Goal: Use online tool/utility: Utilize a website feature to perform a specific function

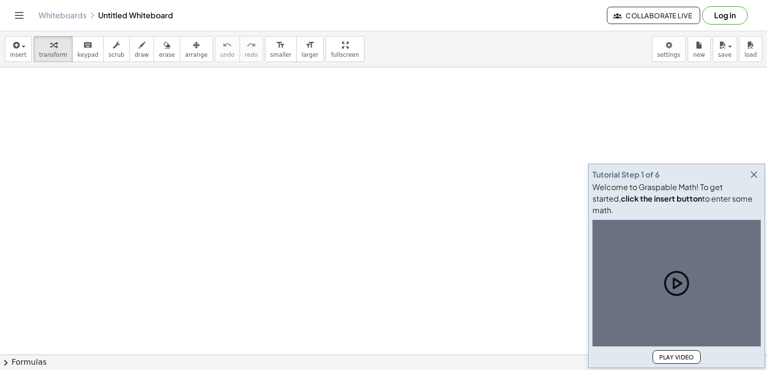
click at [754, 180] on icon "button" at bounding box center [755, 175] width 12 height 12
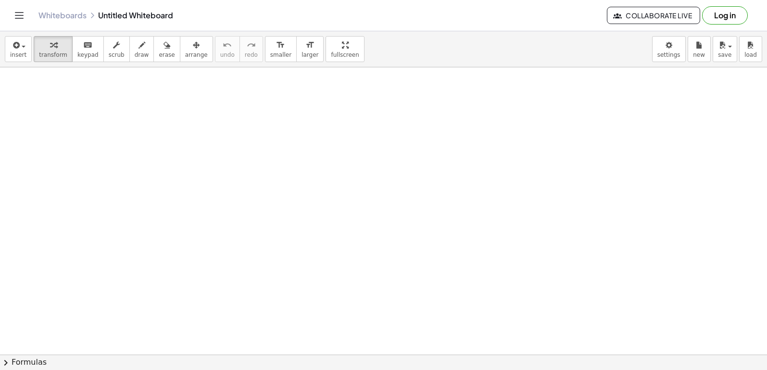
scroll to position [337, 0]
click at [203, 323] on div at bounding box center [383, 49] width 767 height 637
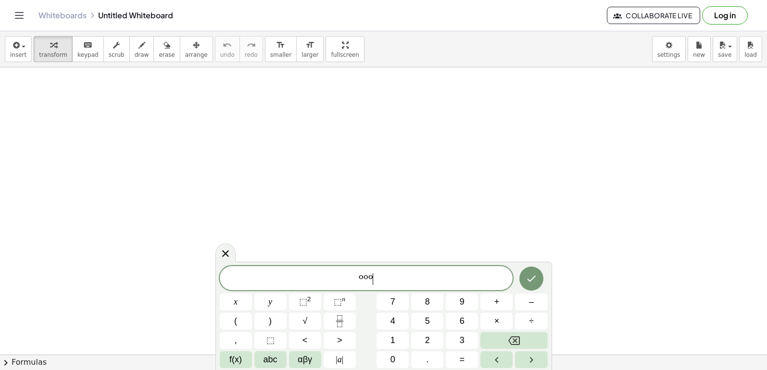
click at [281, 197] on div at bounding box center [383, 49] width 767 height 637
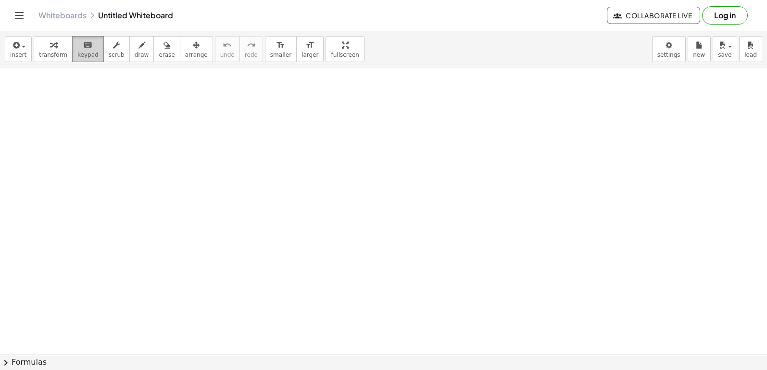
click at [77, 52] on span "keypad" at bounding box center [87, 54] width 21 height 7
click at [106, 124] on div at bounding box center [383, 49] width 767 height 637
click at [170, 152] on div at bounding box center [383, 49] width 767 height 637
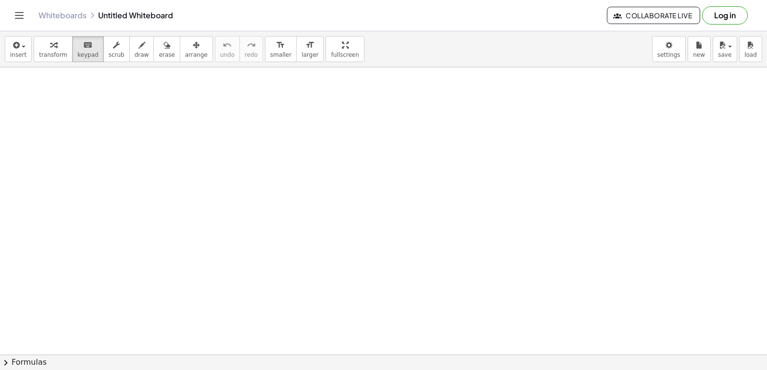
drag, startPoint x: 146, startPoint y: 146, endPoint x: 399, endPoint y: 178, distance: 255.6
click at [399, 178] on div at bounding box center [383, 49] width 767 height 637
click at [357, 187] on div at bounding box center [383, 49] width 767 height 637
drag, startPoint x: 357, startPoint y: 187, endPoint x: 309, endPoint y: 187, distance: 47.2
click at [309, 187] on div at bounding box center [383, 49] width 767 height 637
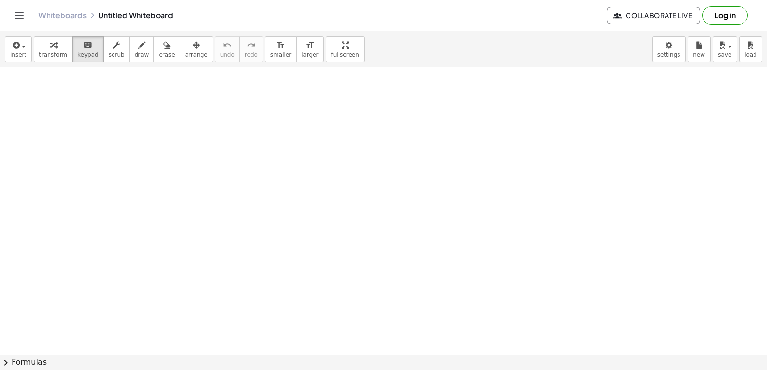
click at [309, 187] on div at bounding box center [383, 49] width 767 height 637
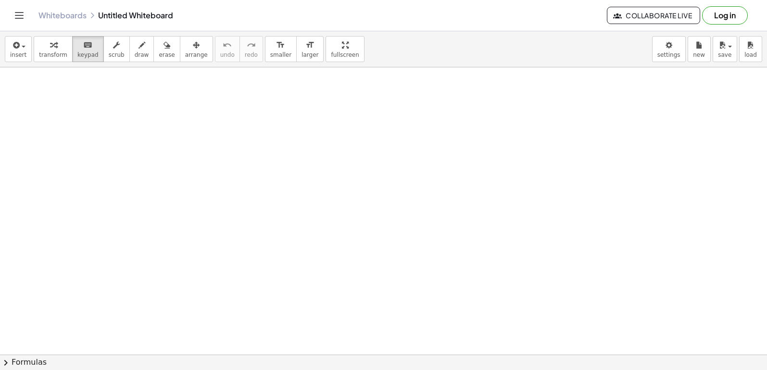
click at [309, 187] on div at bounding box center [383, 49] width 767 height 637
click at [303, 185] on div at bounding box center [383, 49] width 767 height 637
click at [294, 185] on div at bounding box center [383, 49] width 767 height 637
click at [291, 186] on div at bounding box center [383, 49] width 767 height 637
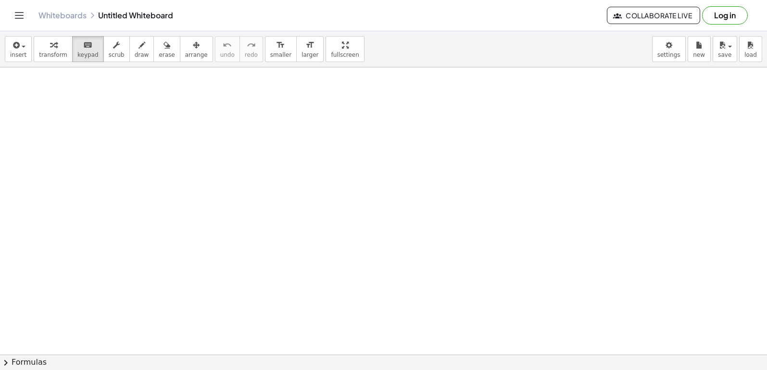
drag, startPoint x: 291, startPoint y: 186, endPoint x: 222, endPoint y: 168, distance: 71.7
click at [276, 186] on div at bounding box center [383, 49] width 767 height 637
click at [46, 53] on span "transform" at bounding box center [53, 54] width 28 height 7
click at [286, 229] on div at bounding box center [383, 49] width 767 height 637
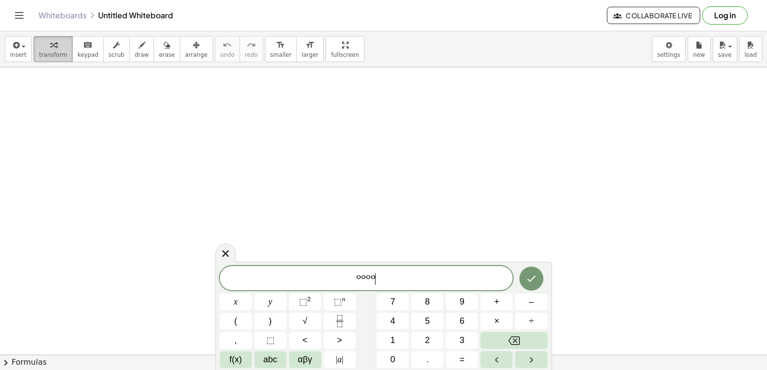
click at [50, 48] on icon "button" at bounding box center [53, 45] width 7 height 12
click at [173, 147] on div at bounding box center [383, 49] width 767 height 637
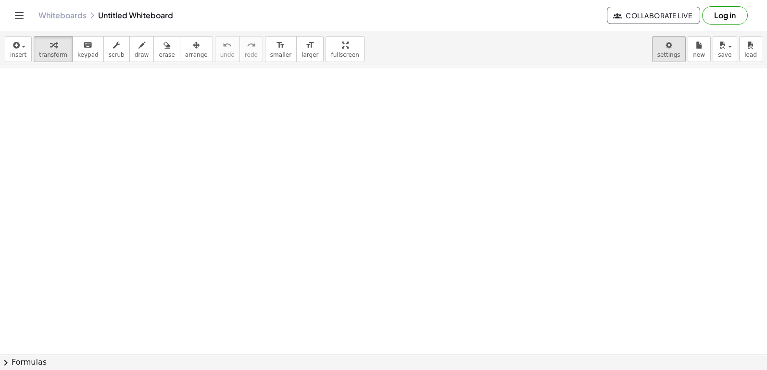
click at [674, 45] on body "Graspable Math Activities Get Started Activity Bank Assigned Work Classes White…" at bounding box center [383, 185] width 767 height 370
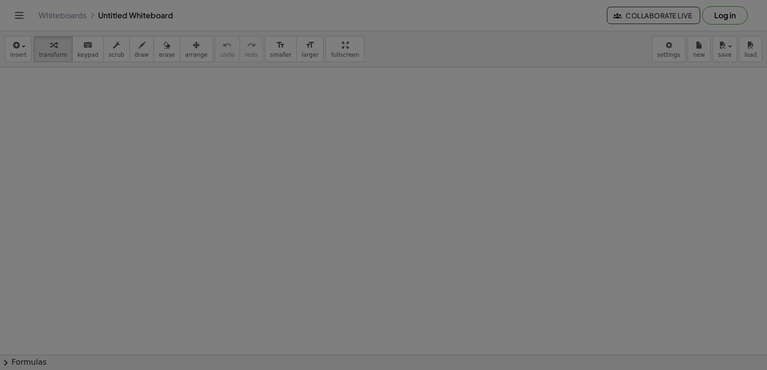
click at [667, 48] on body "Graspable Math Activities Get Started Activity Bank Assigned Work Classes White…" at bounding box center [383, 185] width 767 height 370
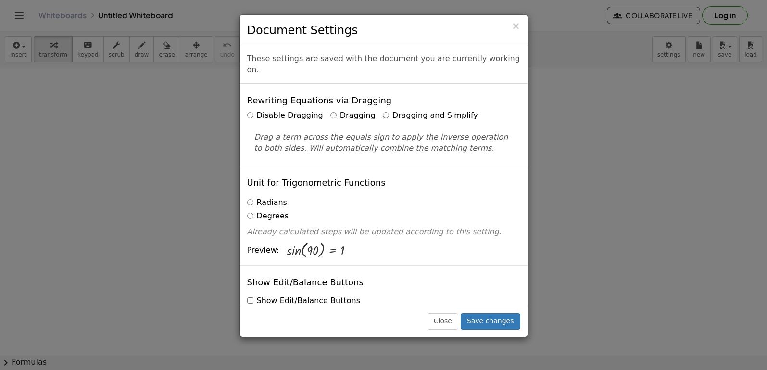
click at [491, 309] on div "Close Save changes" at bounding box center [384, 321] width 288 height 31
click at [498, 313] on button "Save changes" at bounding box center [491, 321] width 60 height 16
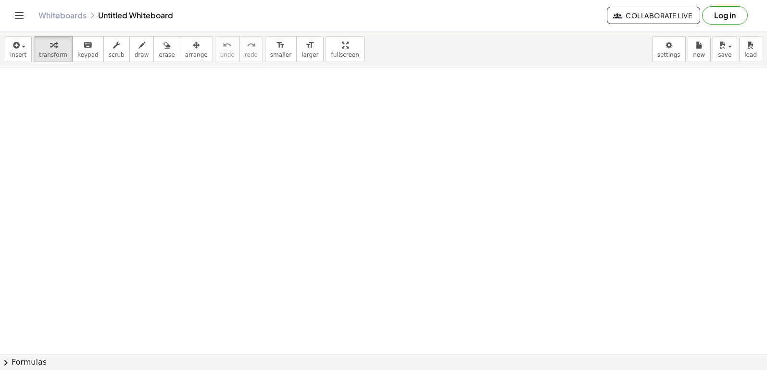
click at [373, 270] on div at bounding box center [383, 49] width 767 height 637
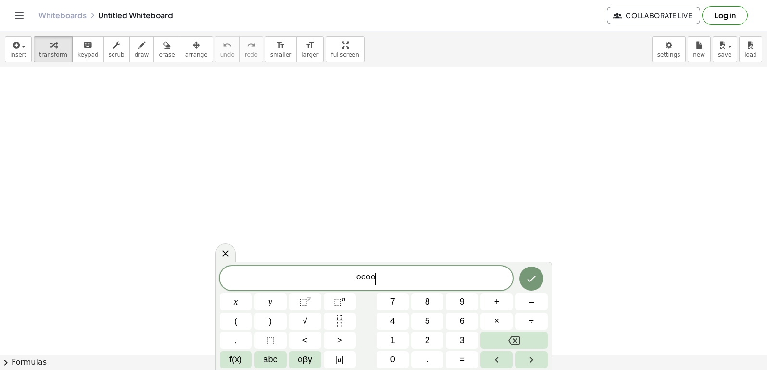
click at [400, 268] on div "º º º º ​" at bounding box center [367, 278] width 294 height 24
click at [243, 299] on button "x" at bounding box center [236, 302] width 32 height 17
click at [495, 301] on span "+" at bounding box center [497, 301] width 5 height 13
click at [427, 297] on span "8" at bounding box center [427, 301] width 5 height 13
click at [505, 319] on button "×" at bounding box center [497, 321] width 32 height 17
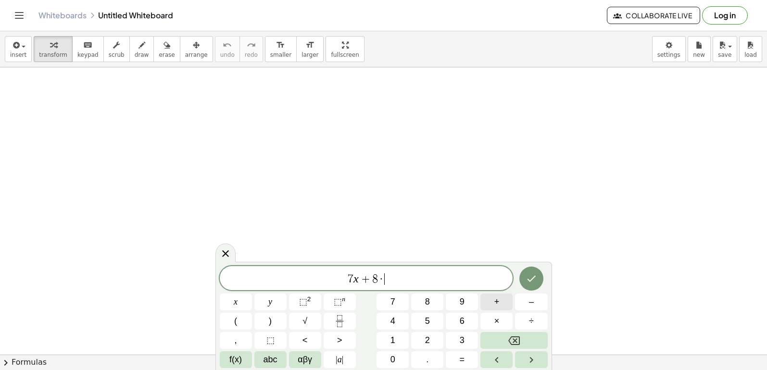
click at [498, 302] on span "+" at bounding box center [497, 301] width 5 height 13
click at [462, 322] on span "6" at bounding box center [462, 321] width 5 height 13
click at [498, 312] on div "7 x + 8 · + 6 x y ⬚ 2 ⬚ n 7 8 9 + – ( ) √ 4 5 6 × ÷ , ⬚ < > 1 2 3 f(x) abc αβγ …" at bounding box center [384, 317] width 328 height 102
click at [497, 315] on span "×" at bounding box center [497, 321] width 5 height 13
click at [529, 281] on icon "Done" at bounding box center [532, 279] width 12 height 12
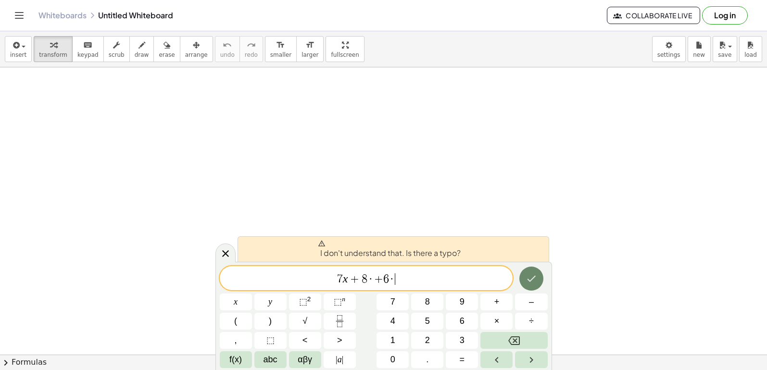
click at [527, 281] on icon "Done" at bounding box center [532, 279] width 12 height 12
click at [532, 339] on button "Backspace" at bounding box center [514, 340] width 67 height 17
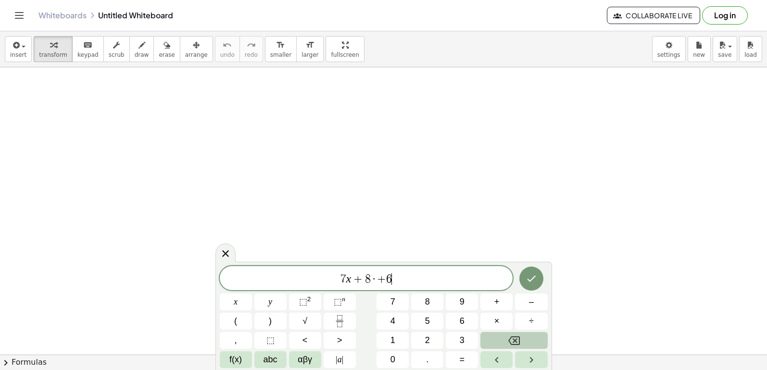
click at [532, 340] on button "Backspace" at bounding box center [514, 340] width 67 height 17
click at [531, 341] on button "Backspace" at bounding box center [514, 340] width 67 height 17
click at [226, 300] on button "x" at bounding box center [236, 302] width 32 height 17
click at [497, 303] on span "+" at bounding box center [497, 301] width 5 height 13
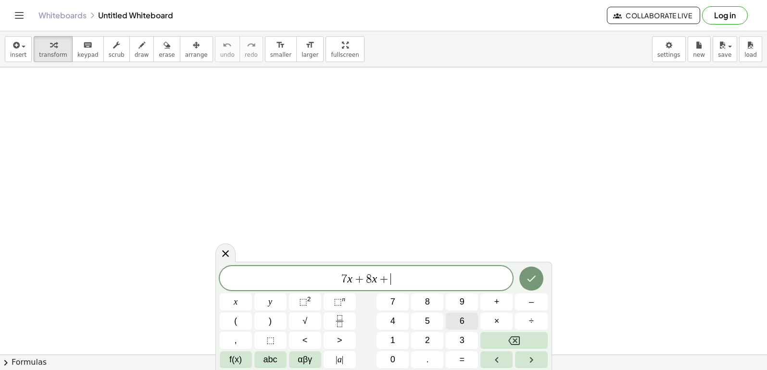
click at [463, 320] on span "6" at bounding box center [462, 321] width 5 height 13
click at [243, 302] on button "x" at bounding box center [236, 302] width 32 height 17
click at [533, 270] on button "Done" at bounding box center [532, 279] width 24 height 24
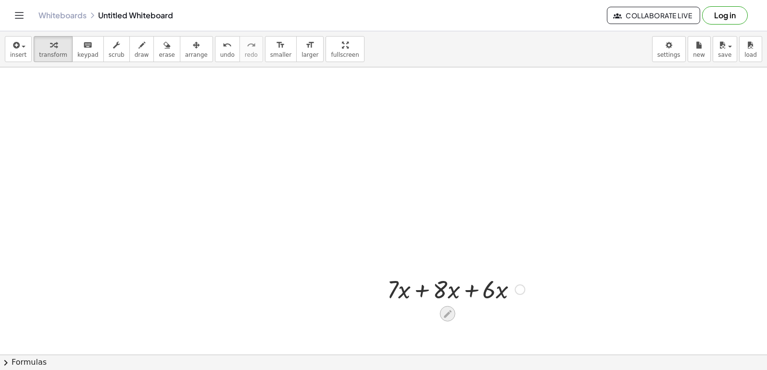
click at [447, 312] on icon at bounding box center [448, 314] width 10 height 10
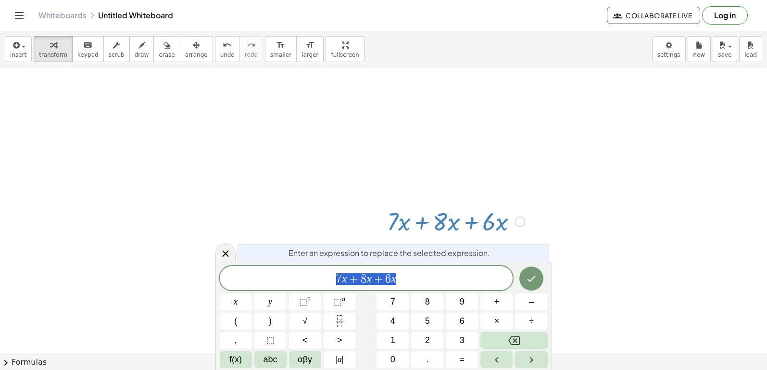
scroll to position [407, 0]
click at [511, 335] on icon "Backspace" at bounding box center [515, 341] width 12 height 12
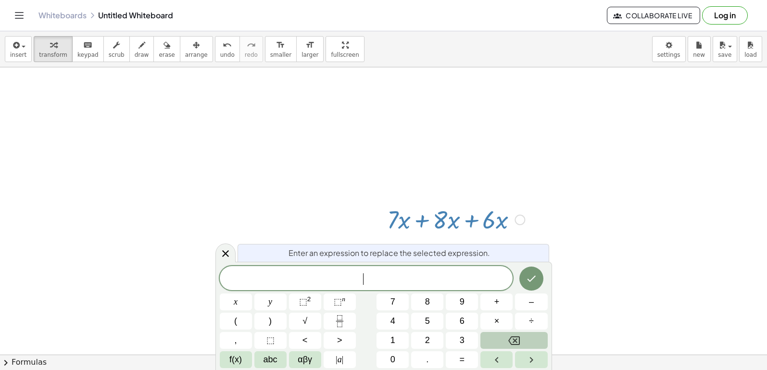
click at [511, 335] on icon "Backspace" at bounding box center [515, 341] width 12 height 12
click at [422, 225] on div at bounding box center [456, 219] width 147 height 33
click at [648, 249] on div at bounding box center [383, 92] width 767 height 862
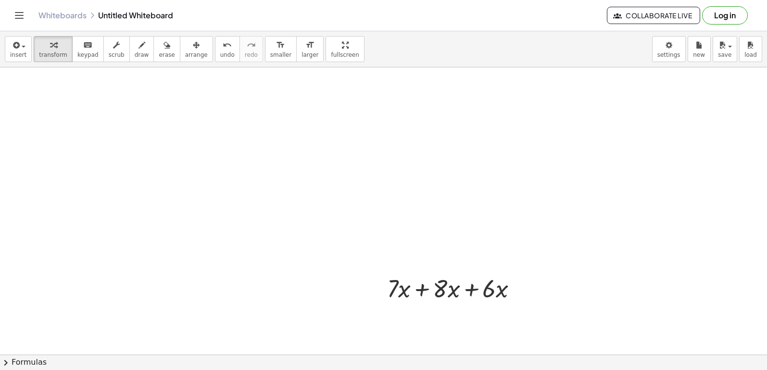
scroll to position [337, 0]
click at [422, 293] on div at bounding box center [456, 288] width 147 height 33
click at [455, 324] on div at bounding box center [456, 321] width 147 height 33
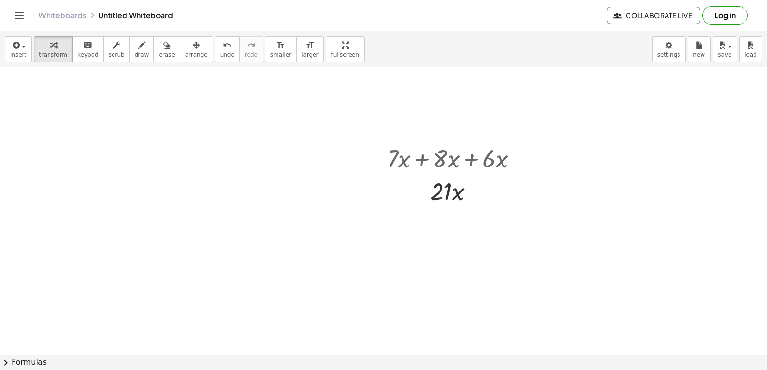
scroll to position [575, 0]
click at [467, 216] on div at bounding box center [383, 67] width 767 height 1149
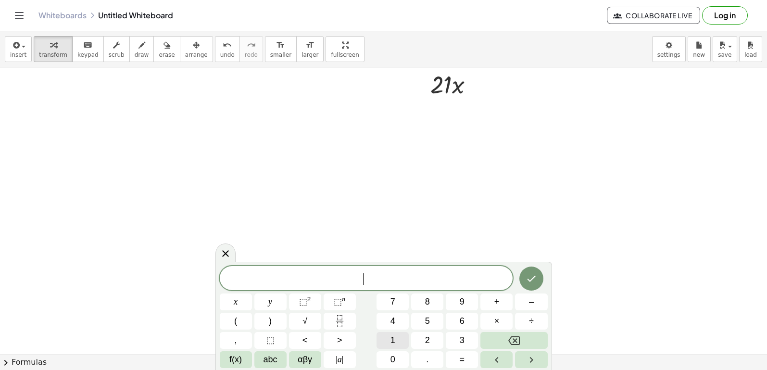
click at [389, 332] on button "1" at bounding box center [393, 340] width 32 height 17
click at [421, 325] on button "5" at bounding box center [427, 321] width 32 height 17
click at [275, 306] on button "y" at bounding box center [271, 302] width 32 height 17
click at [501, 298] on button "+" at bounding box center [497, 302] width 32 height 17
click at [457, 303] on button "9" at bounding box center [462, 302] width 32 height 17
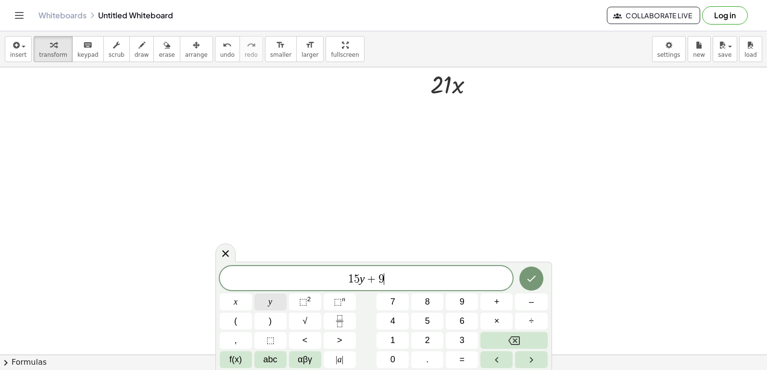
click at [265, 300] on button "y" at bounding box center [271, 302] width 32 height 17
click at [522, 304] on button "–" at bounding box center [531, 302] width 32 height 17
click at [464, 324] on span "6" at bounding box center [462, 321] width 5 height 13
click at [266, 303] on button "y" at bounding box center [271, 302] width 32 height 17
click at [528, 280] on icon "Done" at bounding box center [531, 279] width 9 height 6
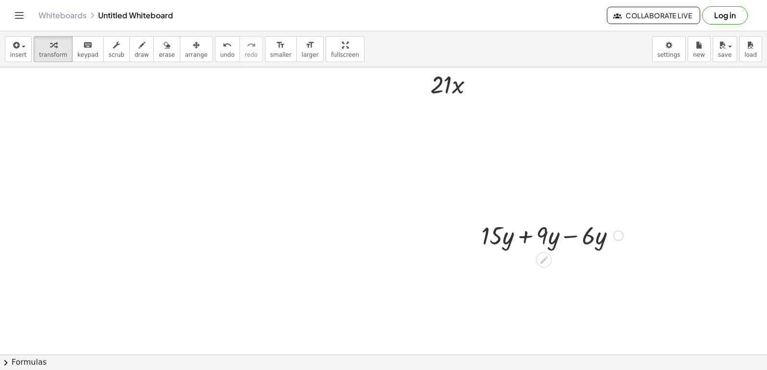
click at [518, 239] on div at bounding box center [553, 234] width 152 height 33
drag, startPoint x: 518, startPoint y: 239, endPoint x: 562, endPoint y: 245, distance: 45.2
click at [562, 245] on div at bounding box center [553, 234] width 152 height 33
click at [568, 237] on div at bounding box center [553, 234] width 152 height 33
click at [570, 229] on div at bounding box center [553, 234] width 152 height 33
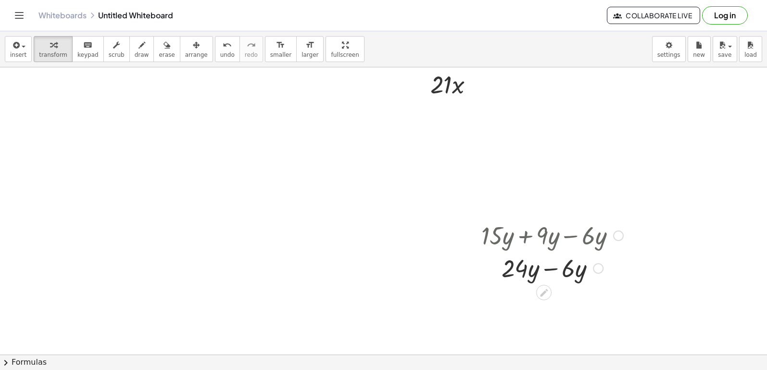
click at [550, 268] on div at bounding box center [553, 267] width 152 height 33
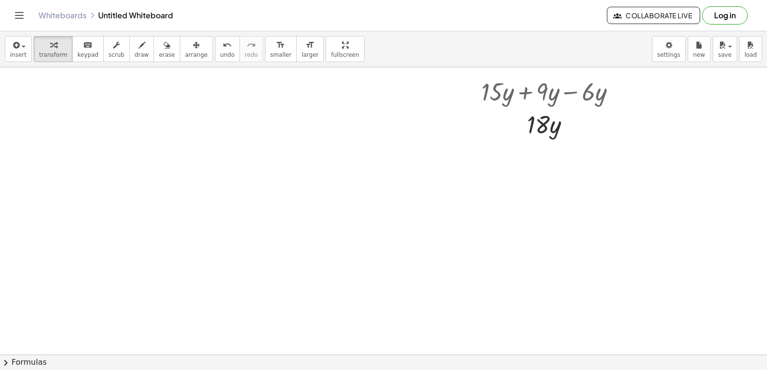
scroll to position [719, 0]
drag, startPoint x: 537, startPoint y: 257, endPoint x: 546, endPoint y: 249, distance: 11.6
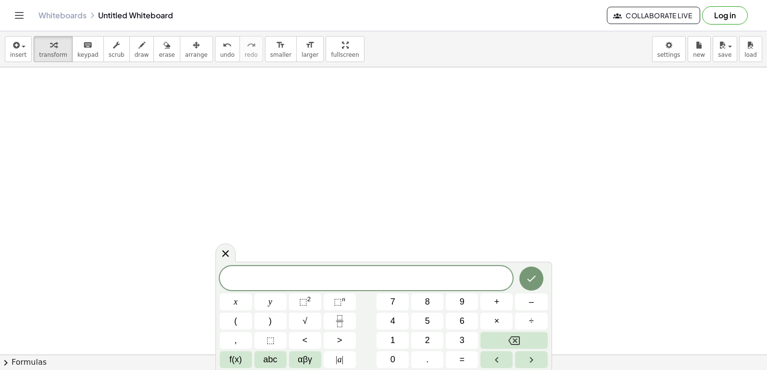
scroll to position [815, 0]
click at [224, 301] on button "x" at bounding box center [236, 302] width 32 height 17
click at [498, 305] on span "+" at bounding box center [497, 301] width 5 height 13
click at [460, 306] on span "9" at bounding box center [462, 301] width 5 height 13
click at [359, 283] on span "x ​ + 9" at bounding box center [367, 278] width 294 height 13
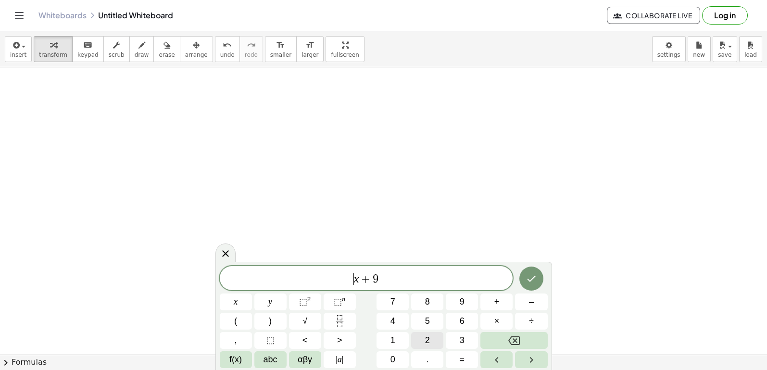
drag, startPoint x: 349, startPoint y: 276, endPoint x: 435, endPoint y: 338, distance: 105.8
click at [350, 276] on span "​ x + 9" at bounding box center [367, 278] width 294 height 13
click at [401, 307] on button "7" at bounding box center [393, 302] width 32 height 17
click at [381, 276] on span "9" at bounding box center [379, 279] width 6 height 12
click at [462, 306] on span "9" at bounding box center [462, 301] width 5 height 13
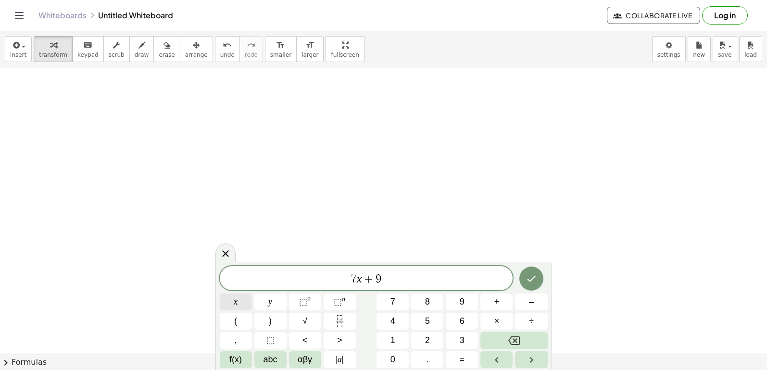
click at [221, 298] on button "x" at bounding box center [236, 302] width 32 height 17
click at [522, 337] on button "Backspace" at bounding box center [514, 340] width 67 height 17
click at [501, 299] on button "+" at bounding box center [497, 302] width 32 height 17
click at [454, 344] on button "3" at bounding box center [462, 340] width 32 height 17
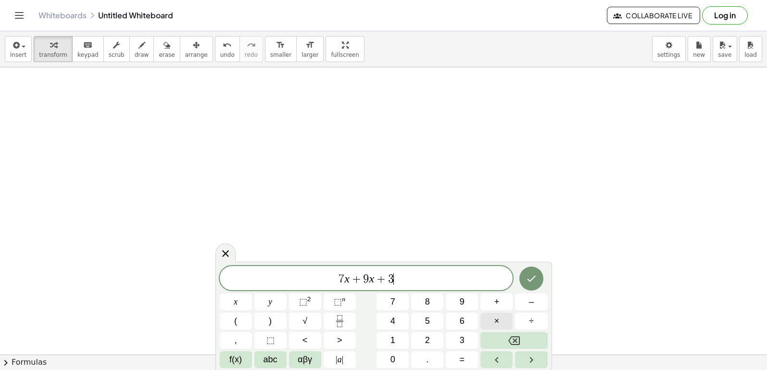
click at [499, 318] on span "×" at bounding box center [497, 321] width 5 height 13
click at [526, 294] on button "–" at bounding box center [531, 302] width 32 height 17
click at [403, 339] on button "1" at bounding box center [393, 340] width 32 height 17
click at [403, 357] on button "0" at bounding box center [393, 359] width 32 height 17
click at [242, 307] on button "x" at bounding box center [236, 302] width 32 height 17
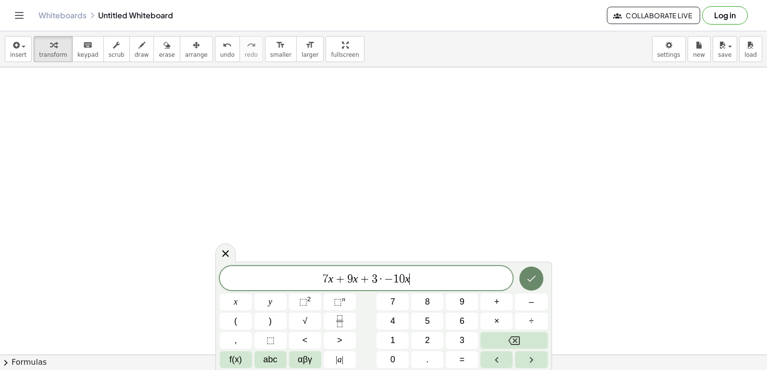
click at [533, 283] on icon "Done" at bounding box center [532, 279] width 12 height 12
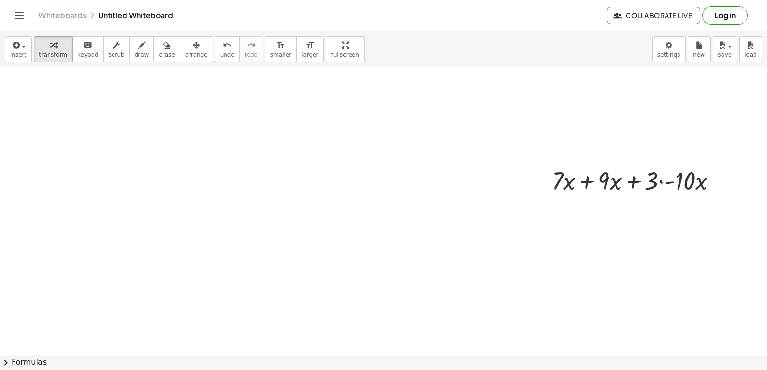
drag, startPoint x: 532, startPoint y: 282, endPoint x: 474, endPoint y: 287, distance: 58.0
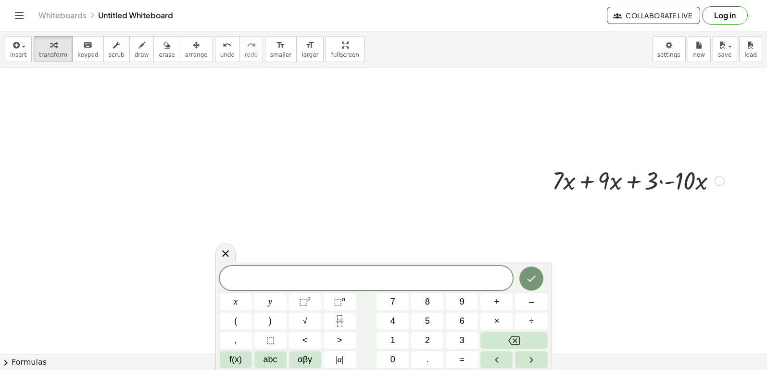
click at [567, 184] on div at bounding box center [639, 180] width 182 height 33
click at [615, 182] on div at bounding box center [639, 180] width 182 height 33
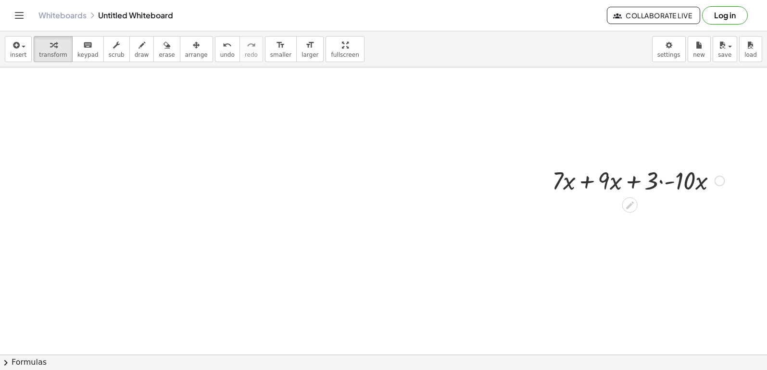
click at [571, 186] on div at bounding box center [639, 180] width 182 height 33
click at [622, 185] on div at bounding box center [639, 180] width 182 height 33
click at [639, 185] on div at bounding box center [639, 180] width 182 height 33
click at [632, 178] on div at bounding box center [639, 180] width 182 height 33
click at [588, 180] on div at bounding box center [639, 180] width 182 height 33
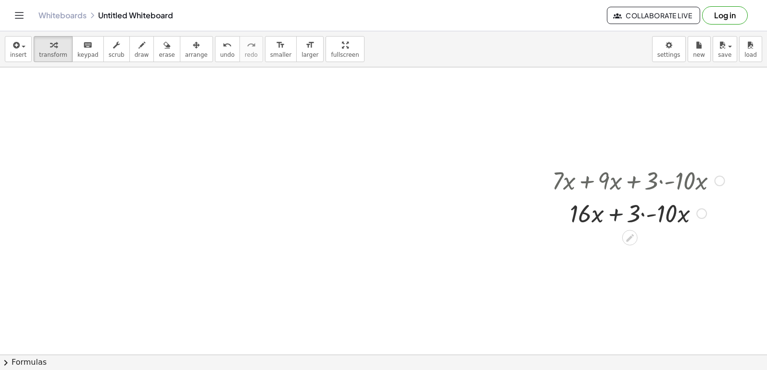
click at [612, 210] on div at bounding box center [639, 212] width 182 height 33
click at [651, 213] on div at bounding box center [639, 212] width 182 height 33
click at [622, 245] on div at bounding box center [639, 245] width 182 height 33
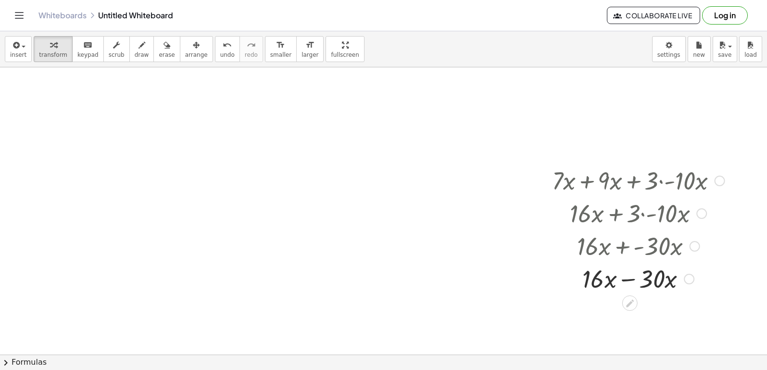
click at [629, 276] on div at bounding box center [639, 278] width 182 height 33
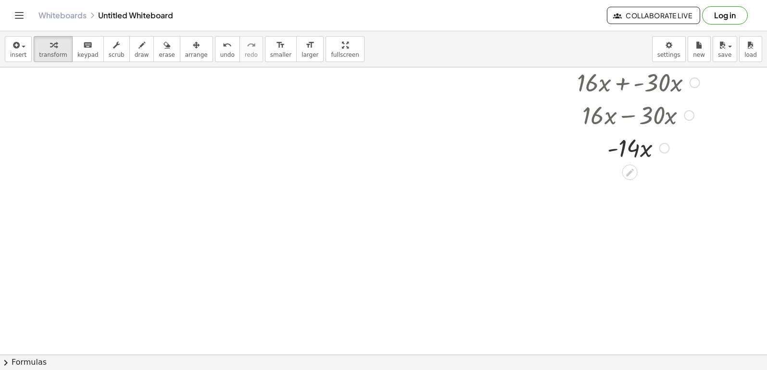
scroll to position [1006, 0]
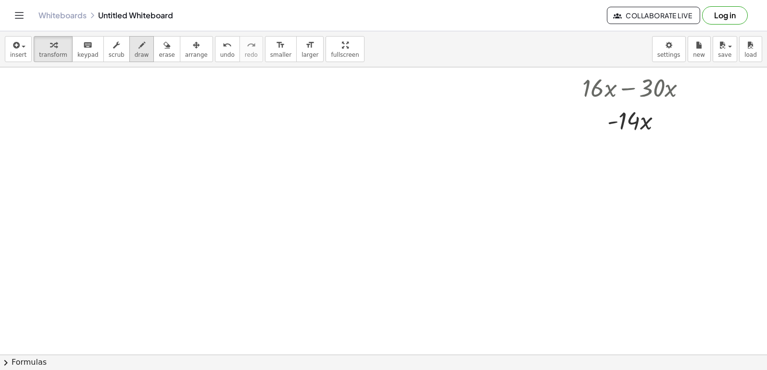
click at [135, 57] on span "draw" at bounding box center [142, 54] width 14 height 7
drag, startPoint x: 176, startPoint y: 165, endPoint x: 186, endPoint y: 256, distance: 91.0
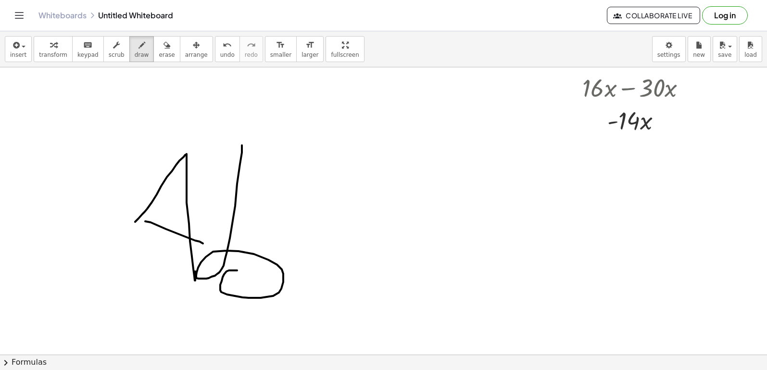
drag, startPoint x: 220, startPoint y: 288, endPoint x: 243, endPoint y: 165, distance: 124.7
drag, startPoint x: 243, startPoint y: 165, endPoint x: 485, endPoint y: 299, distance: 277.2
drag, startPoint x: 304, startPoint y: 271, endPoint x: 312, endPoint y: 279, distance: 11.6
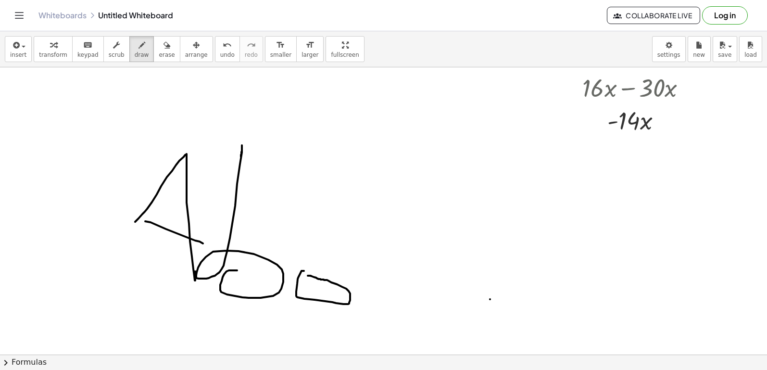
drag, startPoint x: 342, startPoint y: 273, endPoint x: 341, endPoint y: 211, distance: 62.1
drag, startPoint x: 391, startPoint y: 328, endPoint x: 362, endPoint y: 252, distance: 81.3
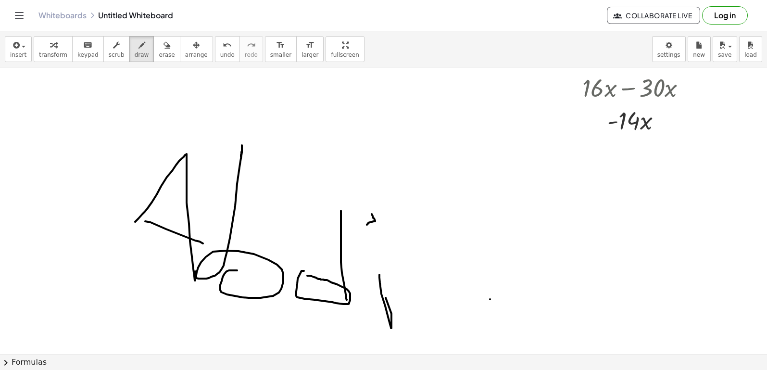
drag, startPoint x: 362, startPoint y: 252, endPoint x: 374, endPoint y: 226, distance: 28.9
drag, startPoint x: 557, startPoint y: 263, endPoint x: 567, endPoint y: 318, distance: 55.8
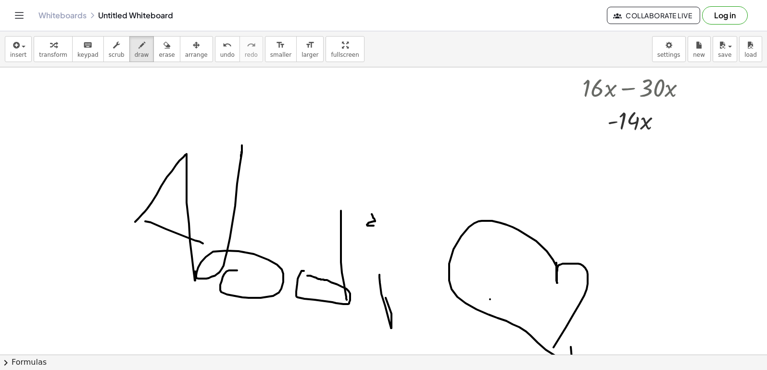
drag, startPoint x: 559, startPoint y: 265, endPoint x: 536, endPoint y: 363, distance: 100.4
click at [533, 366] on div "insert select one: Math Expression Function Text Youtube Video Graphing Geometr…" at bounding box center [383, 200] width 767 height 339
drag, startPoint x: 536, startPoint y: 363, endPoint x: 687, endPoint y: 206, distance: 217.8
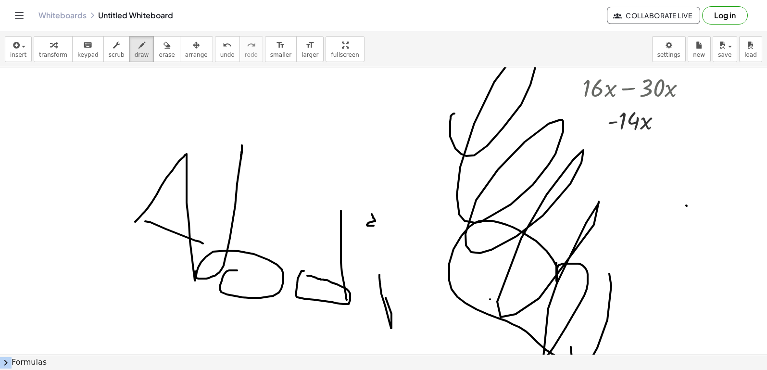
drag, startPoint x: 455, startPoint y: 114, endPoint x: 659, endPoint y: 391, distance: 344.1
click at [659, 370] on html "Graspable Math Activities Get Started Activity Bank Assigned Work Classes White…" at bounding box center [383, 185] width 767 height 370
drag, startPoint x: 172, startPoint y: 126, endPoint x: 237, endPoint y: 80, distance: 79.7
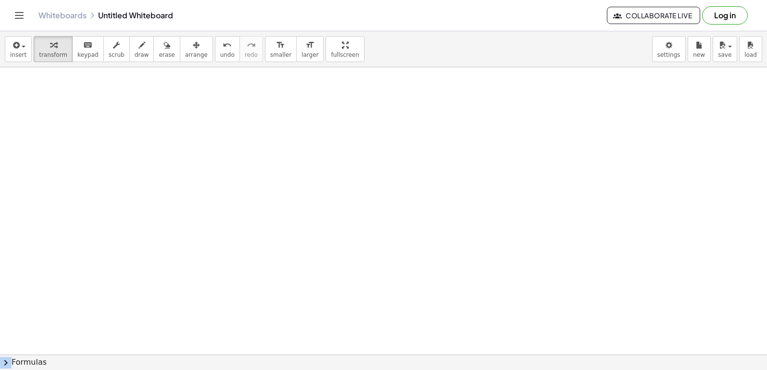
scroll to position [1436, 0]
click at [53, 49] on div "button" at bounding box center [53, 45] width 28 height 12
drag, startPoint x: 109, startPoint y: 123, endPoint x: 110, endPoint y: 147, distance: 24.6
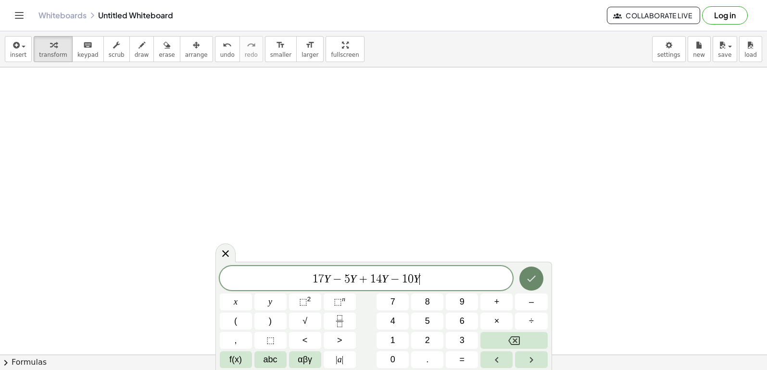
click at [535, 278] on icon "Done" at bounding box center [532, 279] width 12 height 12
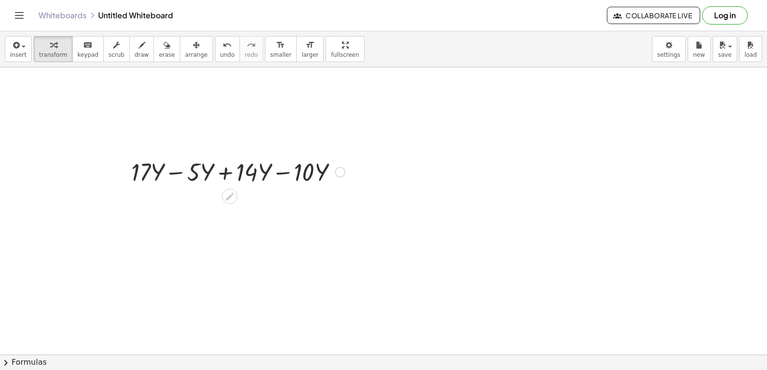
drag, startPoint x: 156, startPoint y: 172, endPoint x: 167, endPoint y: 176, distance: 11.7
click at [158, 173] on div at bounding box center [238, 171] width 223 height 33
click at [175, 171] on div at bounding box center [238, 171] width 223 height 33
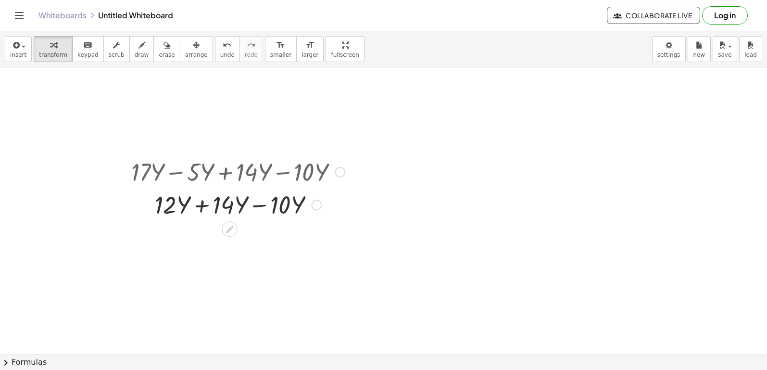
drag, startPoint x: 198, startPoint y: 200, endPoint x: 198, endPoint y: 205, distance: 5.3
click at [199, 202] on div at bounding box center [238, 204] width 223 height 33
click at [235, 207] on div at bounding box center [238, 204] width 223 height 33
click at [164, 51] on icon "button" at bounding box center [167, 45] width 7 height 12
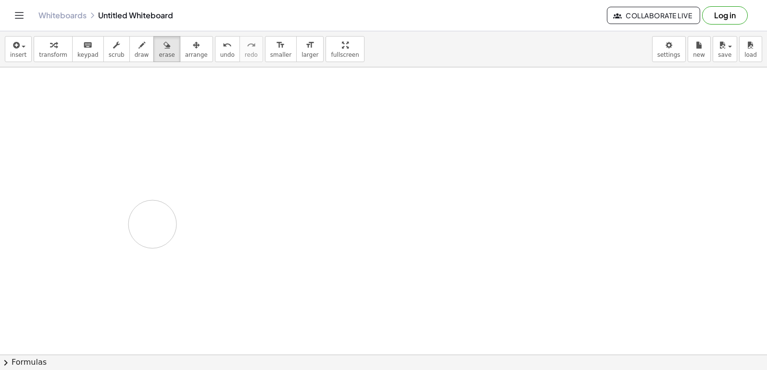
drag, startPoint x: 175, startPoint y: 165, endPoint x: 426, endPoint y: 235, distance: 261.1
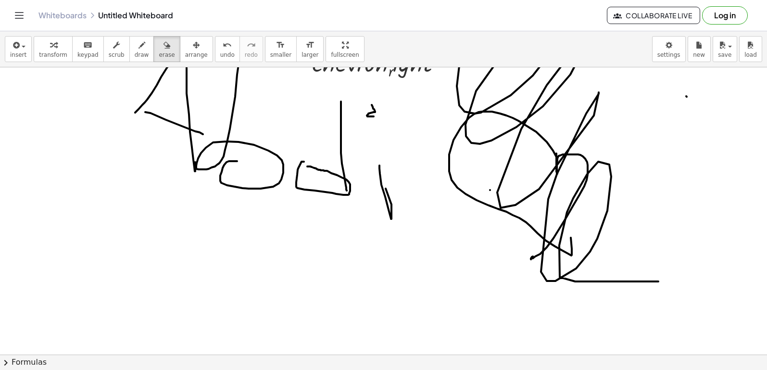
scroll to position [1051, 0]
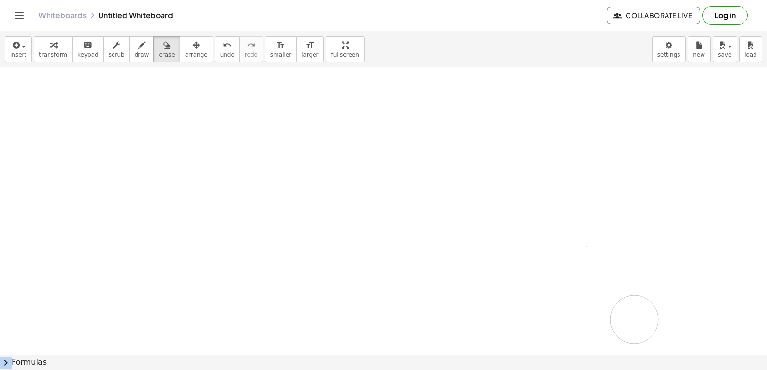
drag, startPoint x: 142, startPoint y: 245, endPoint x: 629, endPoint y: 303, distance: 490.4
click at [629, 303] on div at bounding box center [383, 21] width 767 height 2011
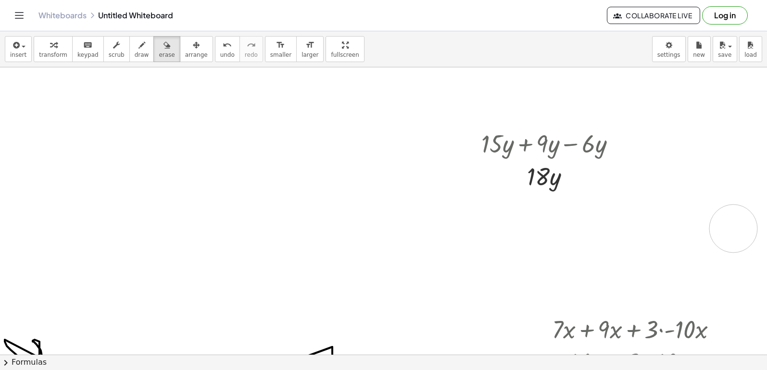
drag, startPoint x: 613, startPoint y: 270, endPoint x: 734, endPoint y: 229, distance: 127.2
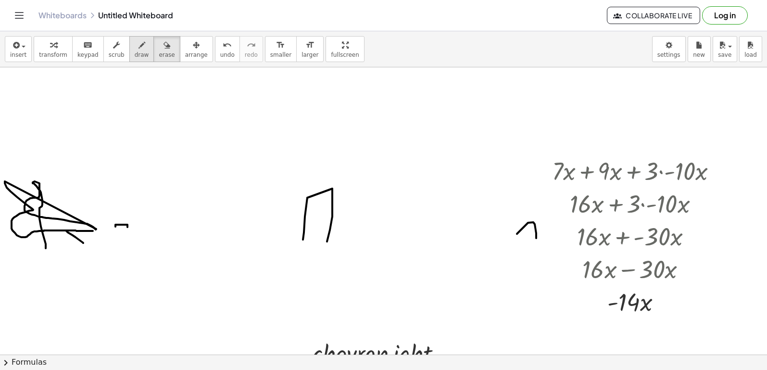
scroll to position [811, 0]
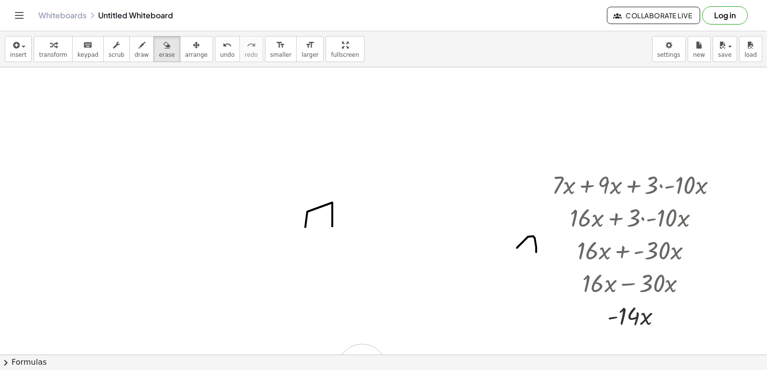
drag, startPoint x: 47, startPoint y: 257, endPoint x: 409, endPoint y: 319, distance: 366.7
click at [468, 370] on html "Graspable Math Activities Get Started Activity Bank Assigned Work Classes White…" at bounding box center [383, 185] width 767 height 370
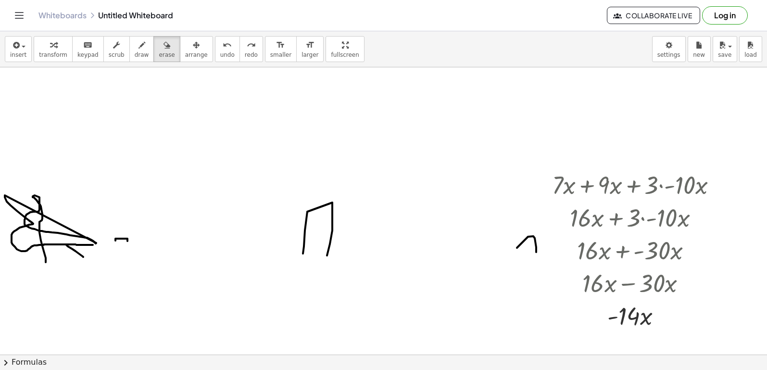
click at [582, 322] on div at bounding box center [383, 262] width 767 height 2011
drag, startPoint x: 549, startPoint y: 336, endPoint x: 495, endPoint y: 282, distance: 76.9
click at [496, 282] on div at bounding box center [383, 262] width 767 height 2011
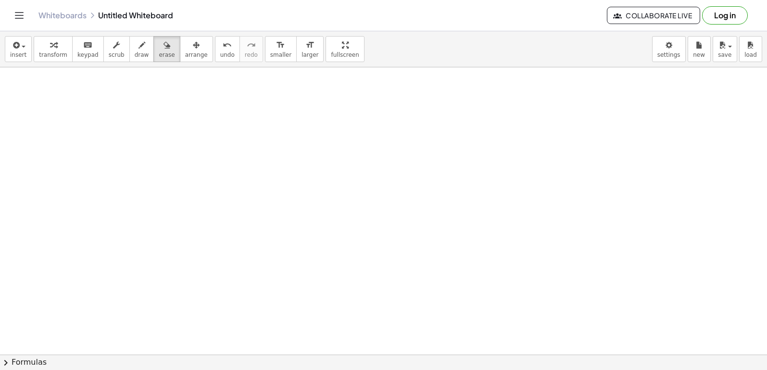
scroll to position [1436, 0]
